Goal: Task Accomplishment & Management: Manage account settings

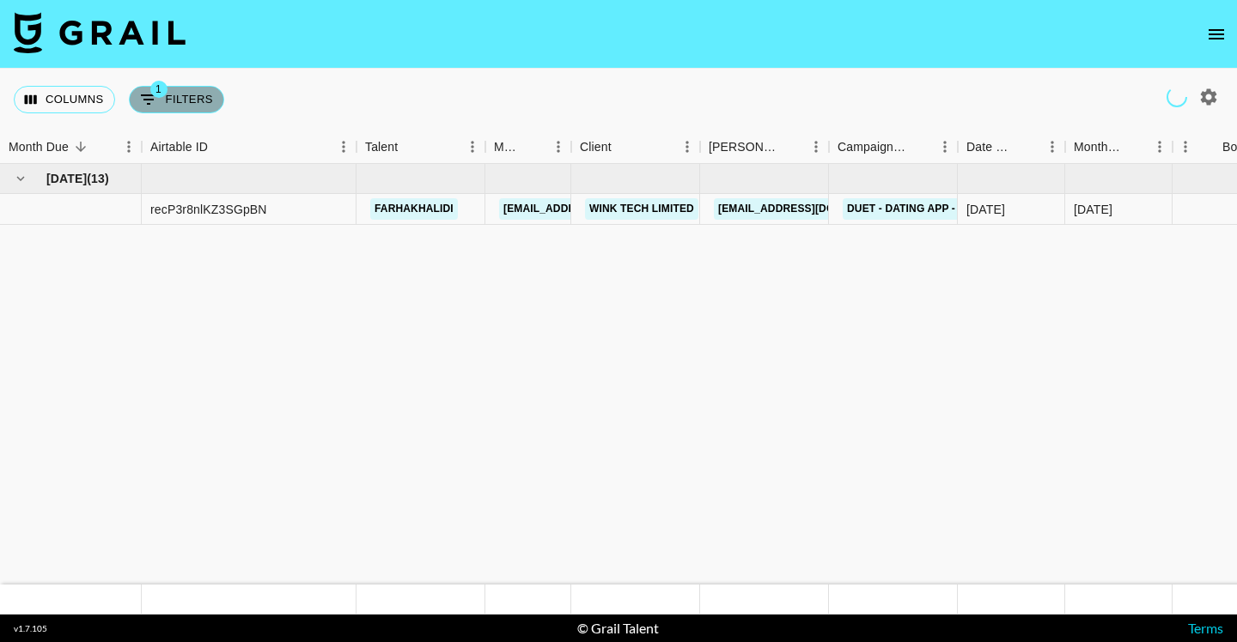
click at [175, 100] on button "1 Filters" at bounding box center [176, 99] width 95 height 27
select select "status"
select select "isNotAnyOf"
select select "airtableId"
select select "talentName"
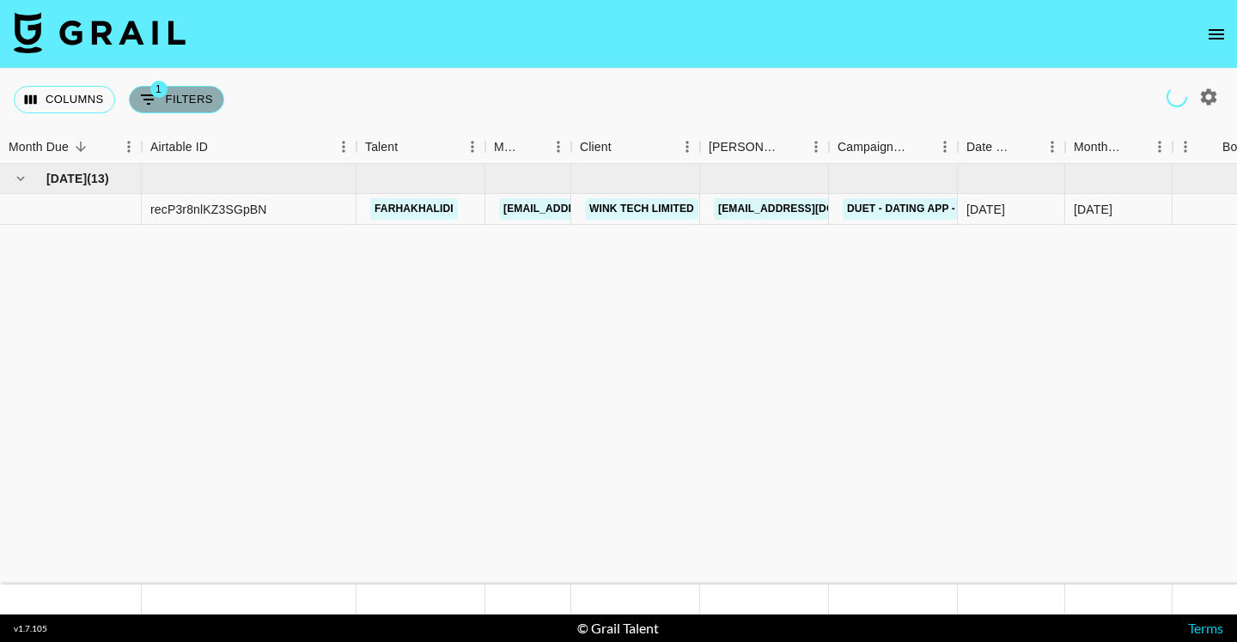
select select "campaign"
select select "status"
select select "purchaseOrder"
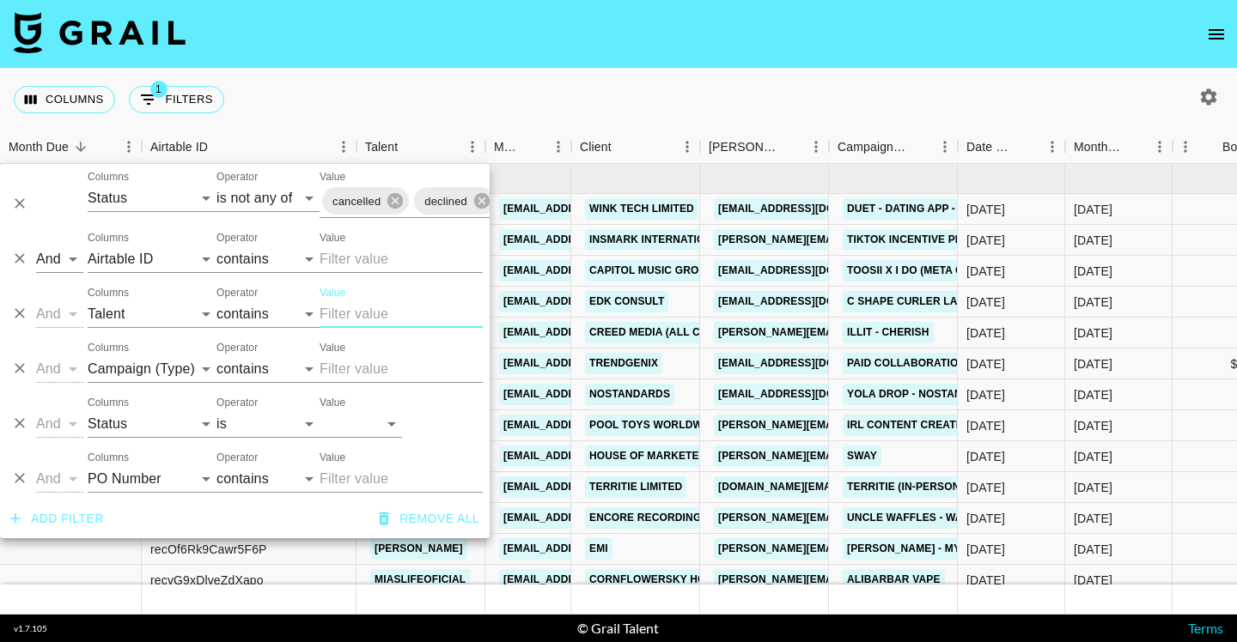
click at [358, 315] on input "Value" at bounding box center [401, 314] width 163 height 27
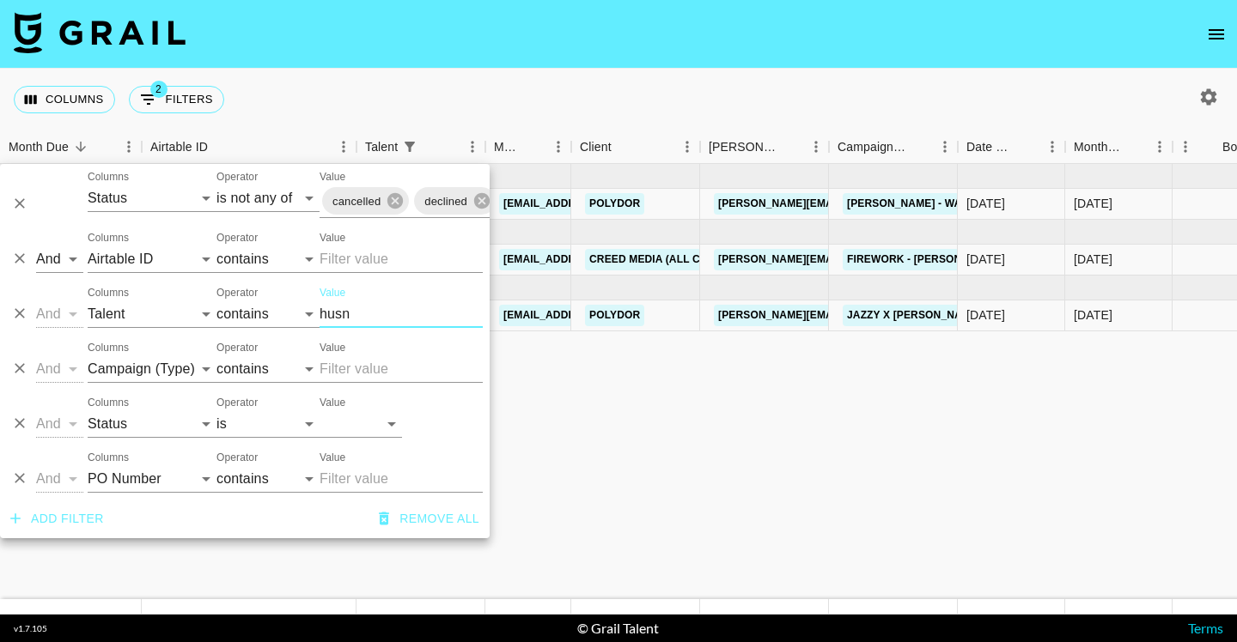
type input "husn"
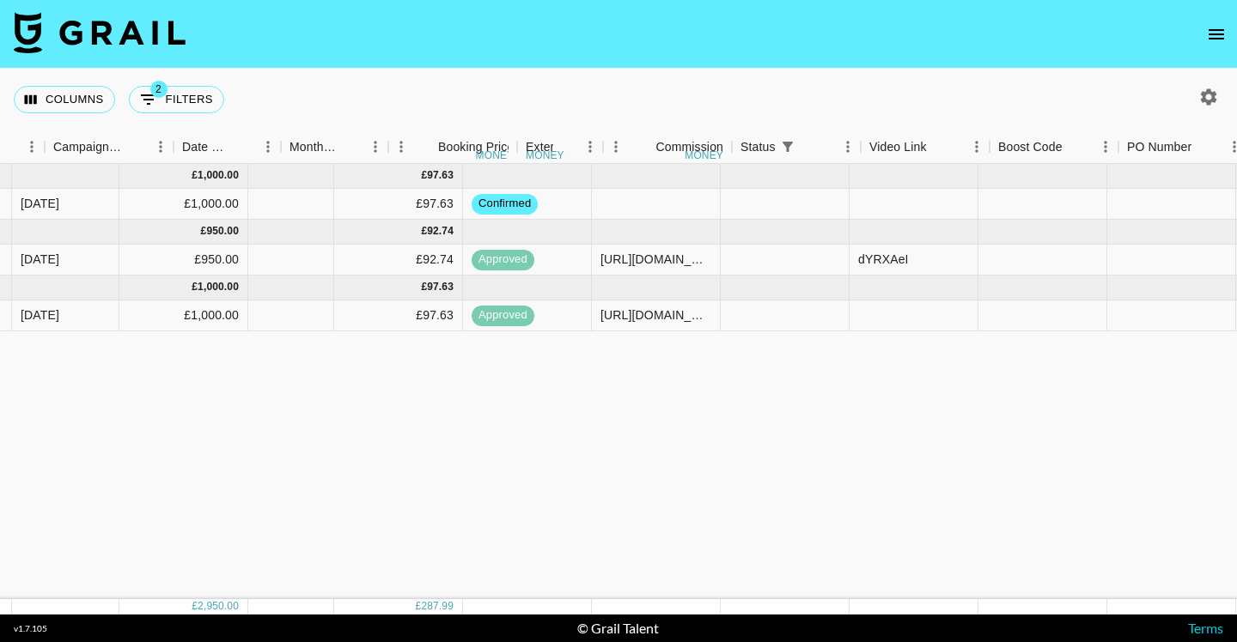
scroll to position [0, 1155]
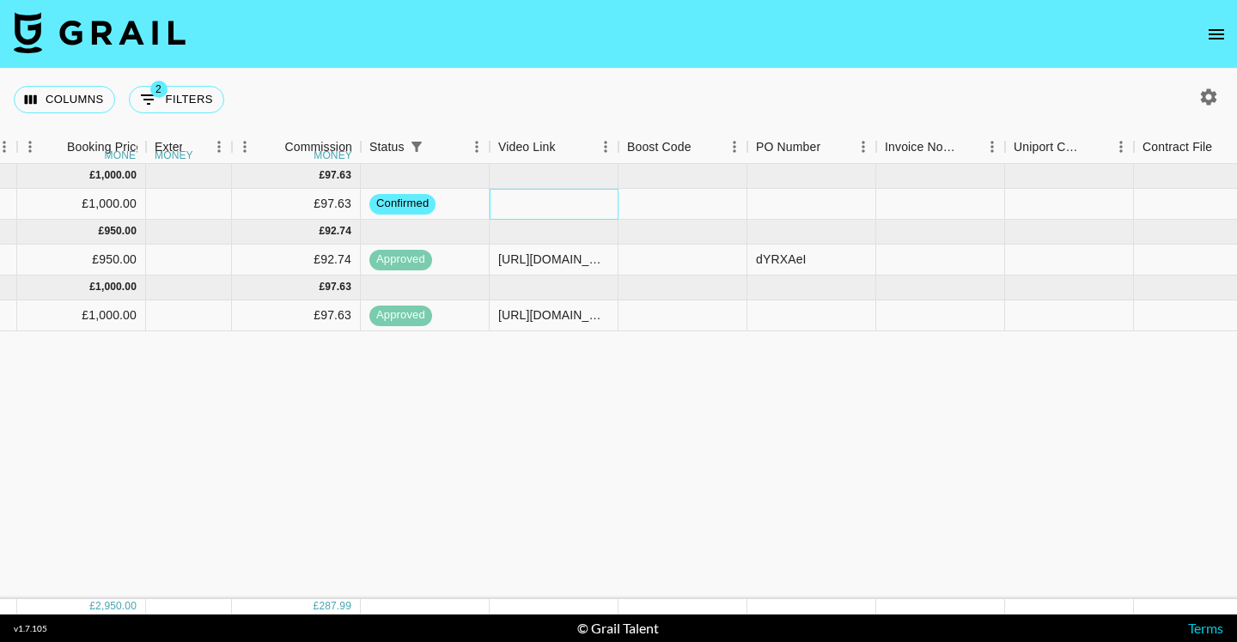
click at [530, 197] on div at bounding box center [554, 204] width 129 height 31
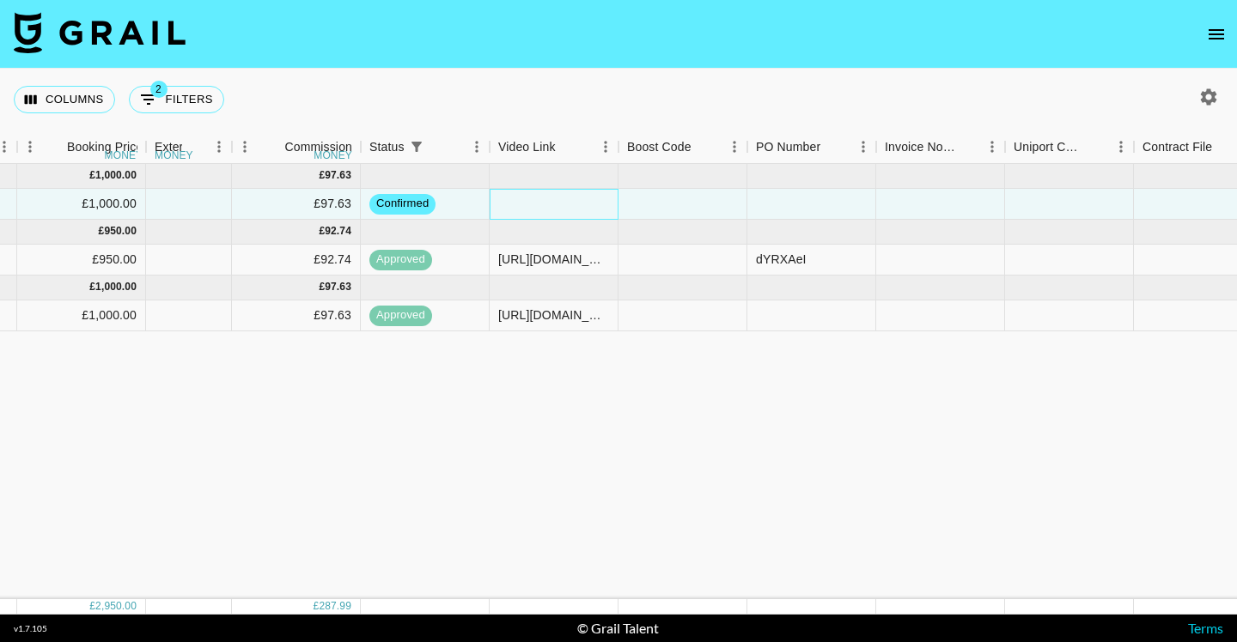
click at [530, 197] on div at bounding box center [554, 204] width 129 height 31
type input "[URL][DOMAIN_NAME]"
click at [618, 85] on div "Columns 2 Filters + Booking" at bounding box center [618, 100] width 1237 height 62
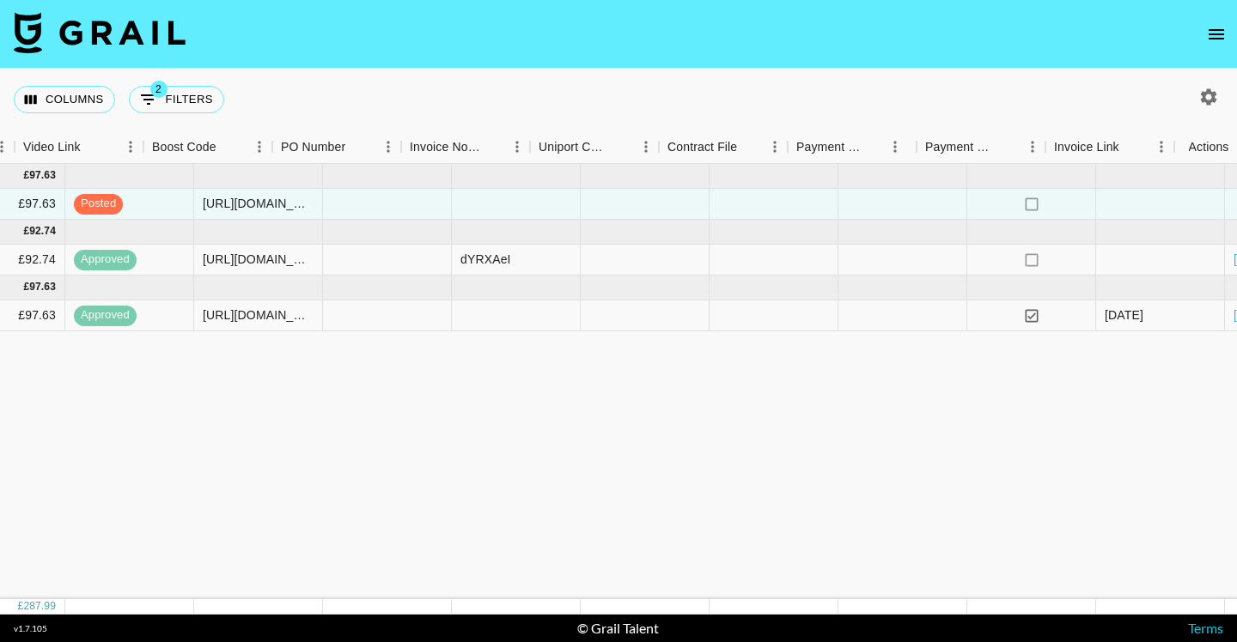
scroll to position [0, 1636]
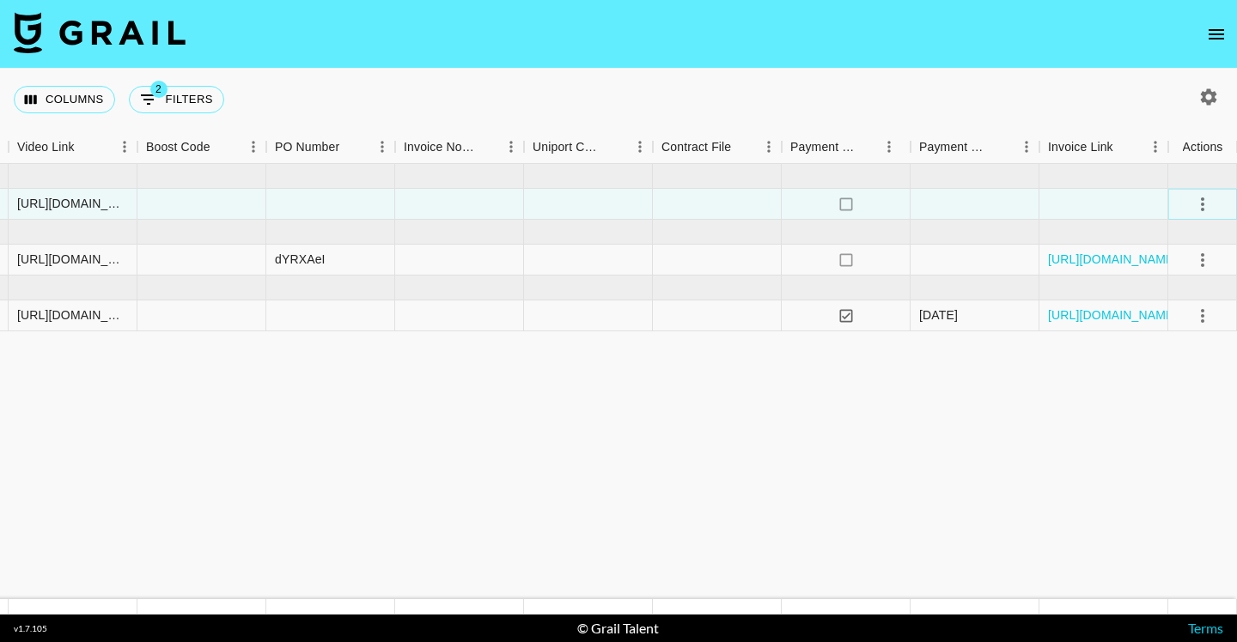
click at [1196, 190] on button "select merge strategy" at bounding box center [1202, 204] width 29 height 29
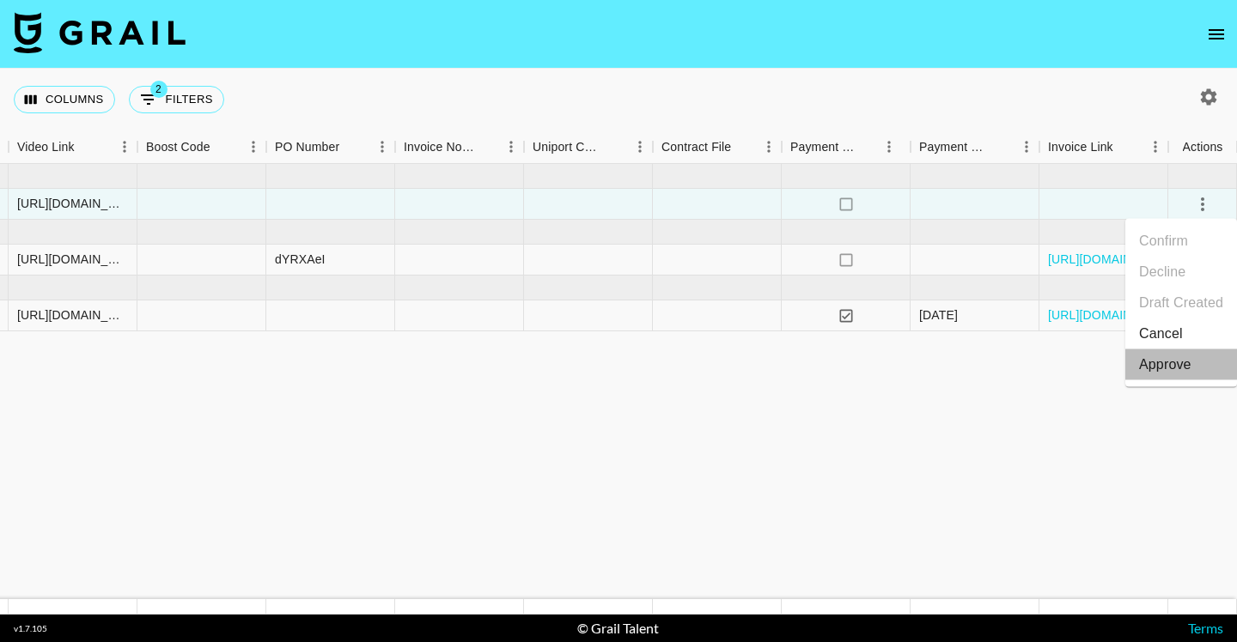
click at [1135, 356] on li "Approve" at bounding box center [1181, 365] width 112 height 31
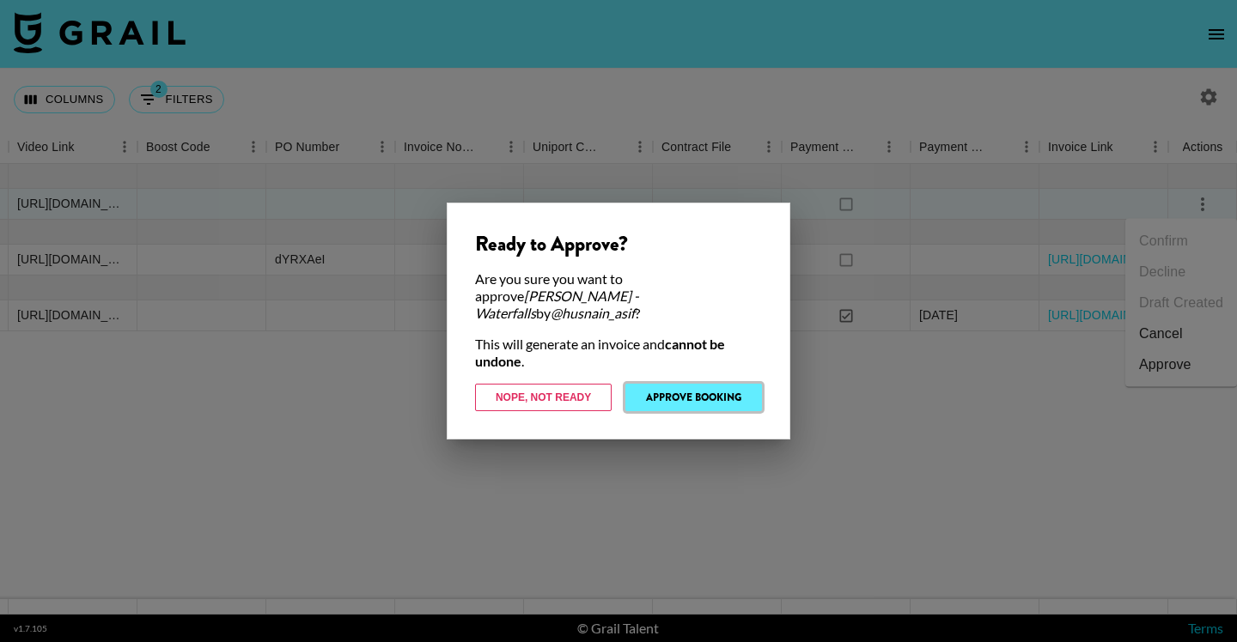
click at [738, 391] on button "Approve Booking" at bounding box center [693, 397] width 137 height 27
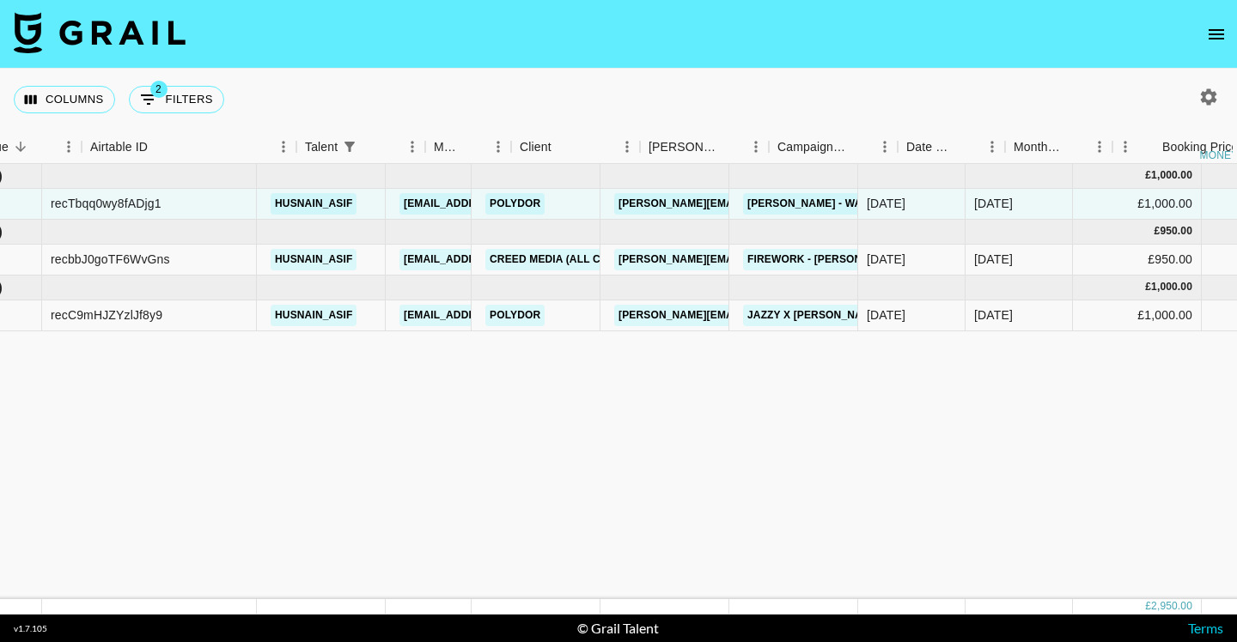
scroll to position [0, 0]
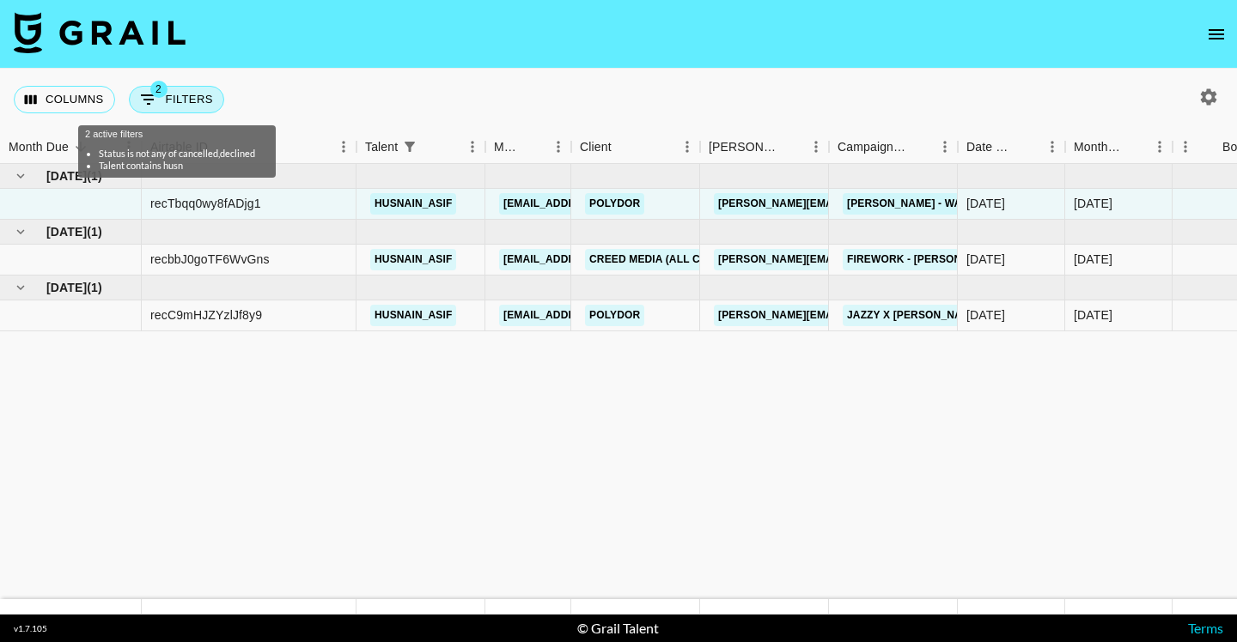
click at [185, 98] on button "2 Filters" at bounding box center [176, 99] width 95 height 27
select select "status"
select select "isNotAnyOf"
select select "airtableId"
select select "talentName"
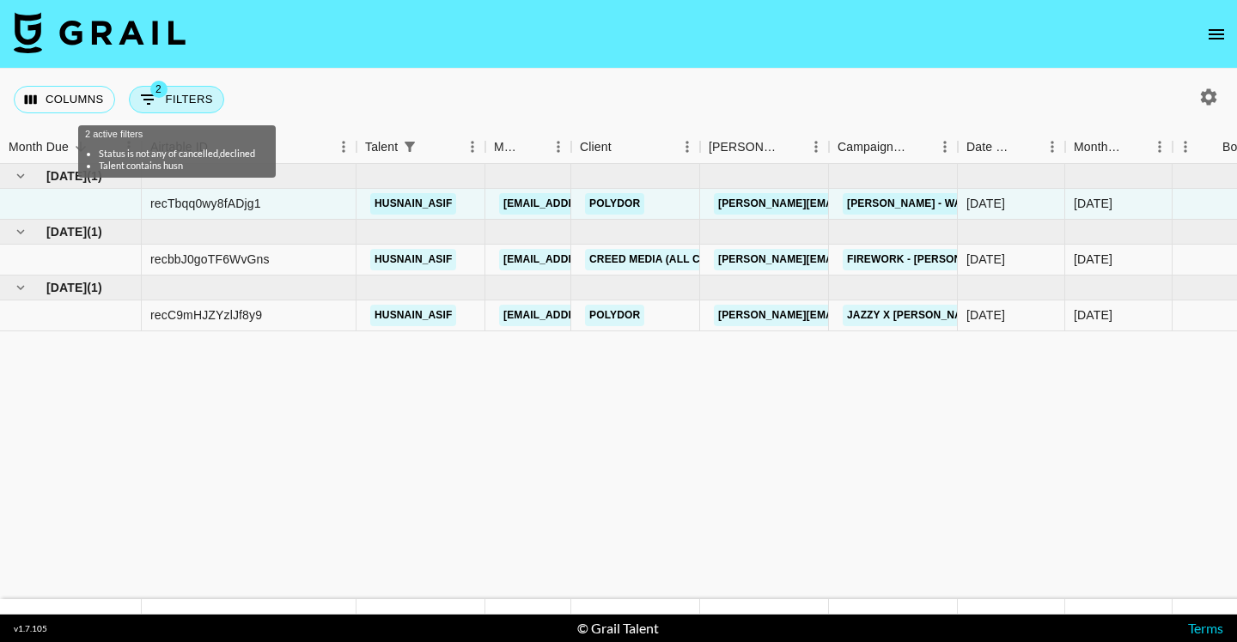
select select "campaign"
select select "status"
select select "purchaseOrder"
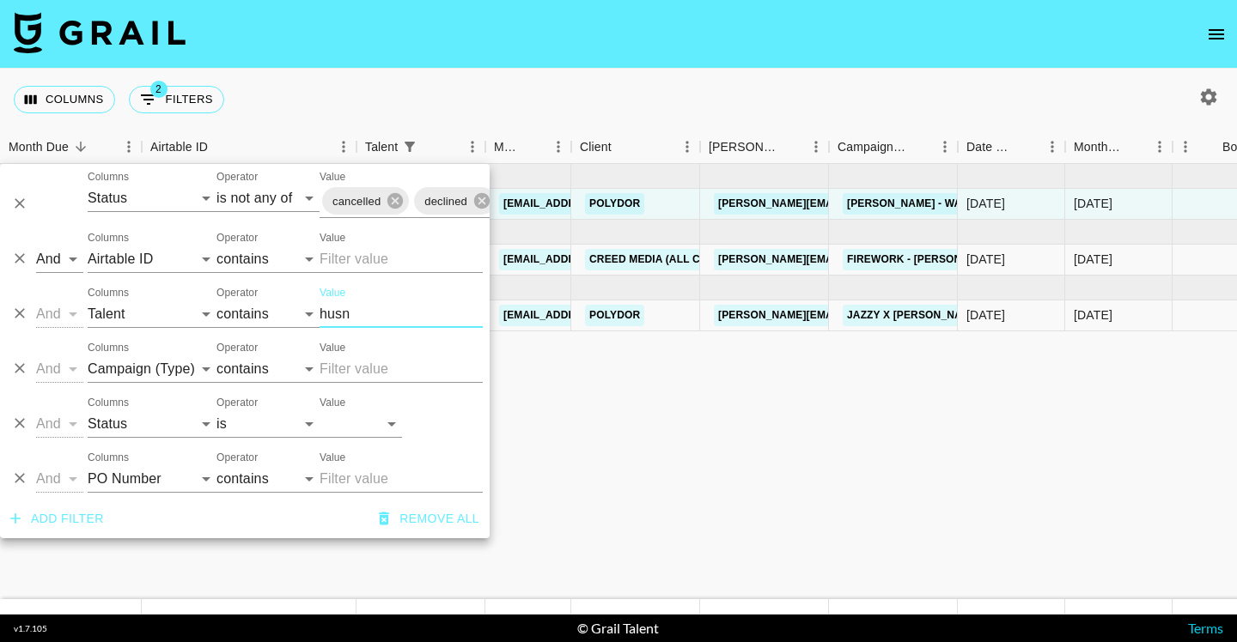
click at [347, 308] on input "husn" at bounding box center [401, 314] width 163 height 27
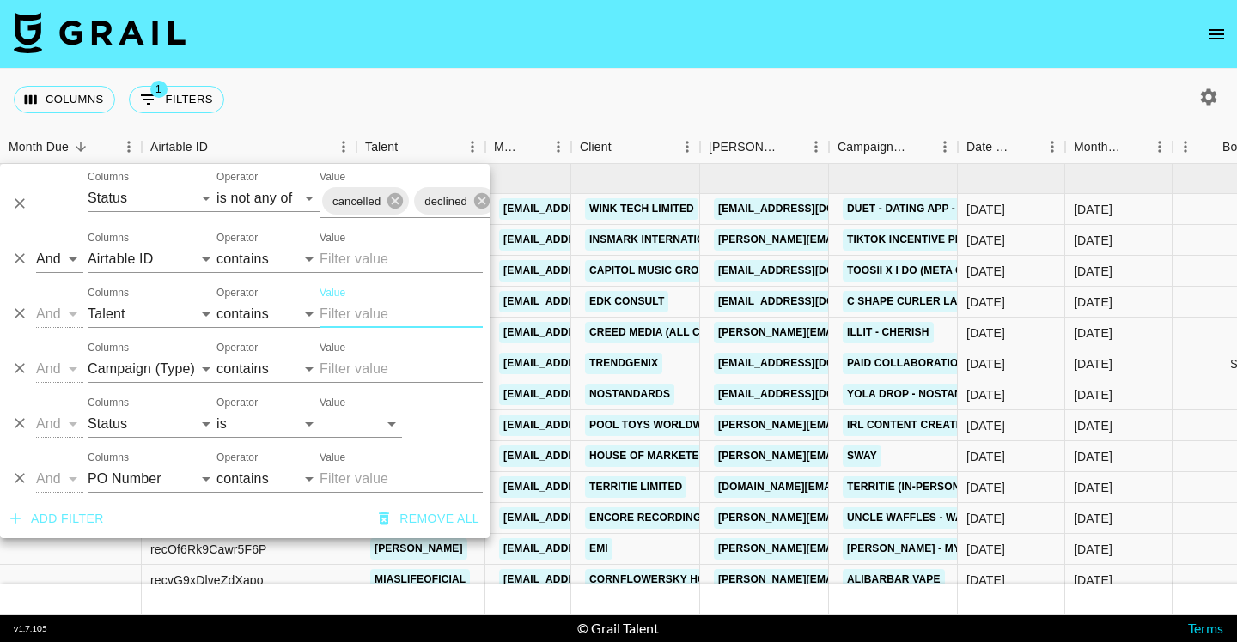
click at [552, 73] on div "Columns 1 Filters + Booking" at bounding box center [618, 100] width 1237 height 62
